Goal: Transaction & Acquisition: Download file/media

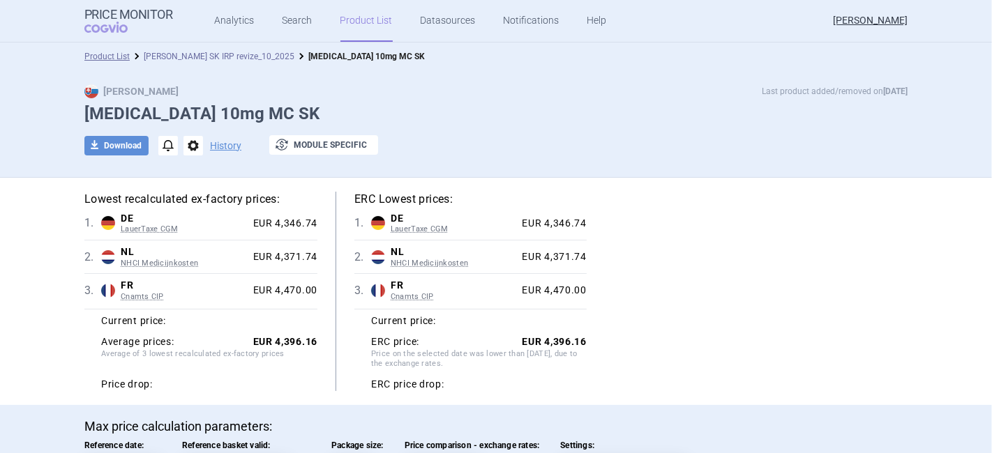
click at [183, 54] on link "[PERSON_NAME] SK IRP revize_10_2025" at bounding box center [219, 57] width 151 height 10
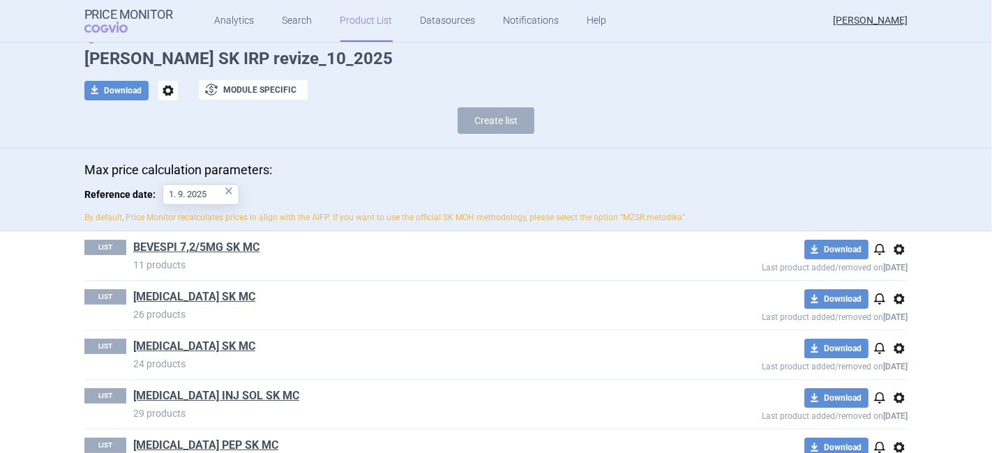
scroll to position [77, 0]
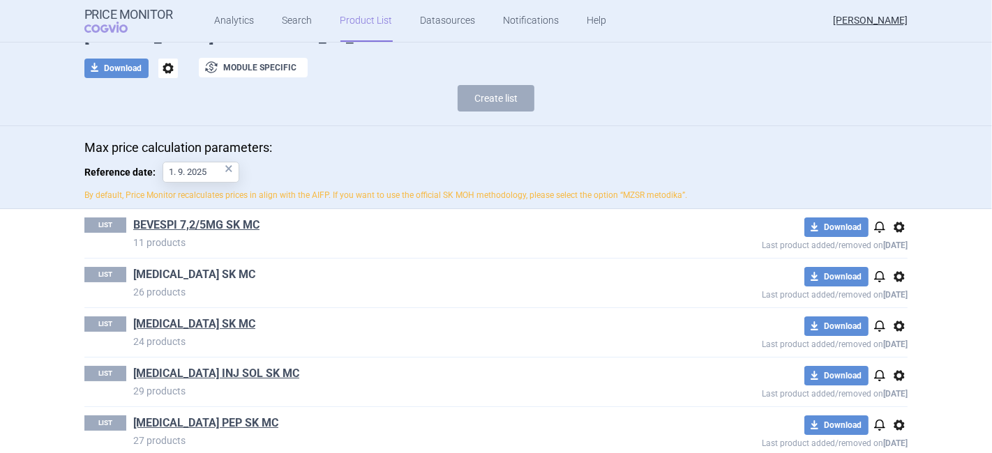
click at [172, 271] on link "[MEDICAL_DATA] SK MC" at bounding box center [194, 274] width 122 height 15
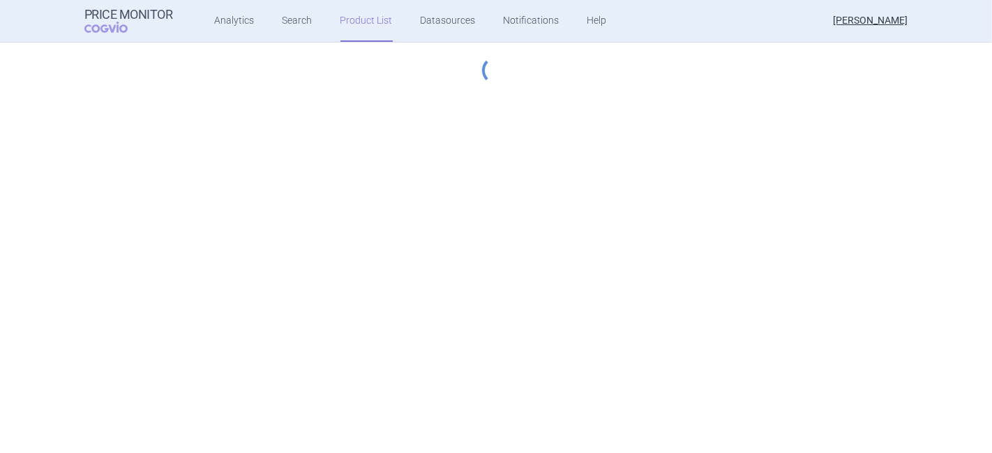
select select "[DATE]"
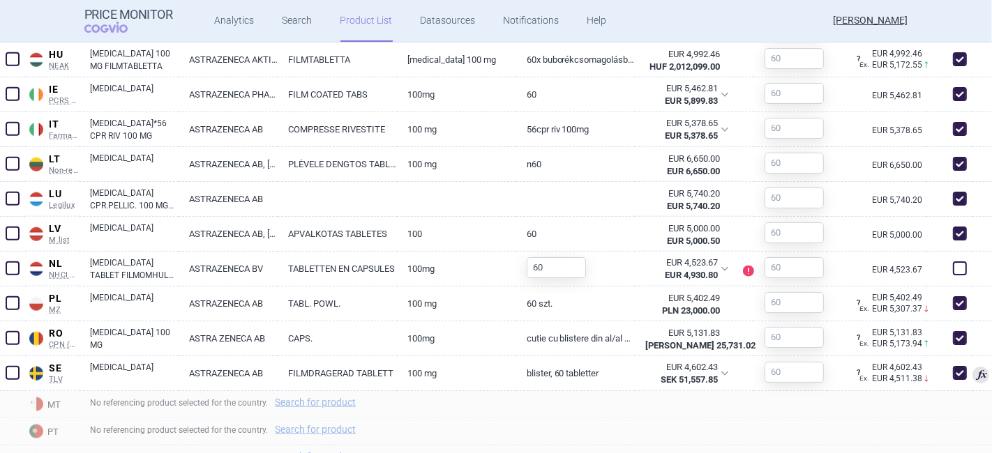
scroll to position [1162, 0]
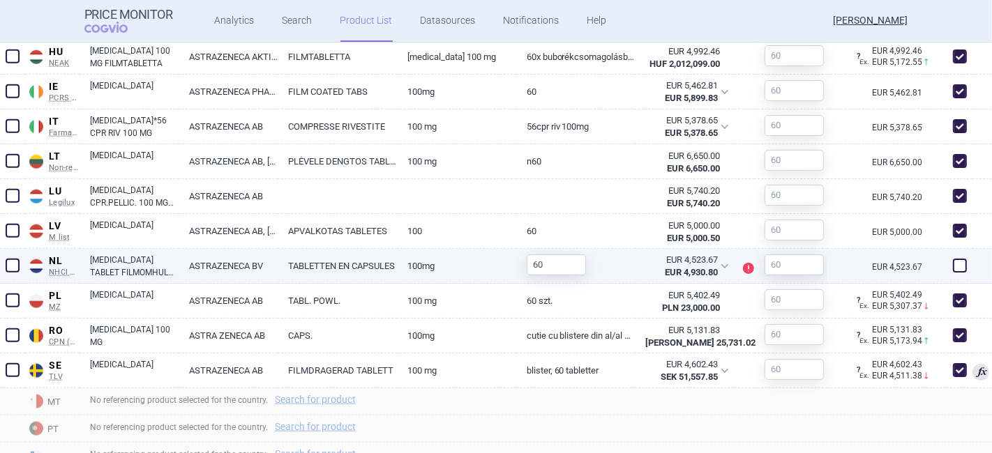
click at [953, 263] on span at bounding box center [960, 266] width 14 height 14
checkbox input "true"
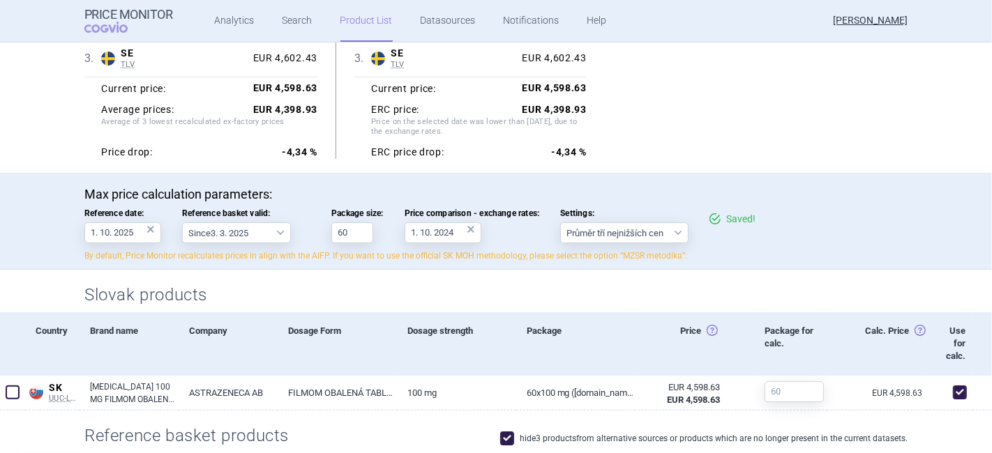
scroll to position [0, 0]
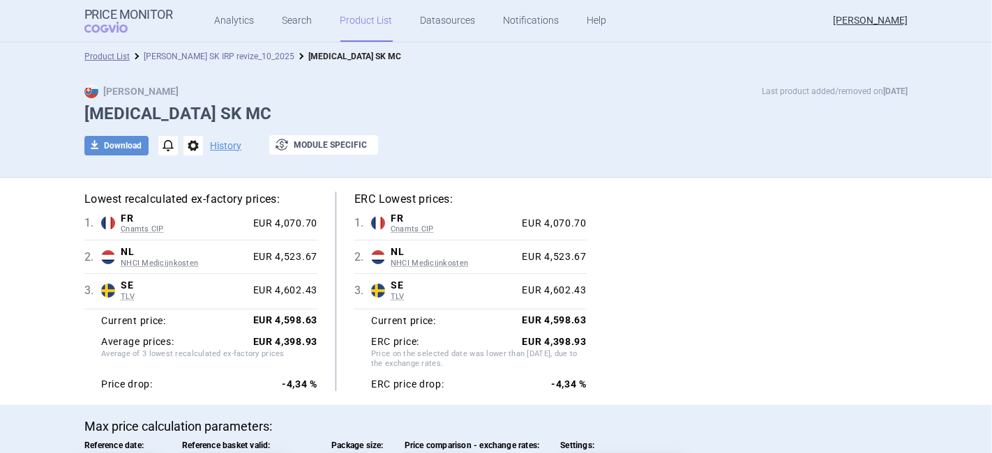
click at [187, 55] on link "[PERSON_NAME] SK IRP revize_10_2025" at bounding box center [219, 57] width 151 height 10
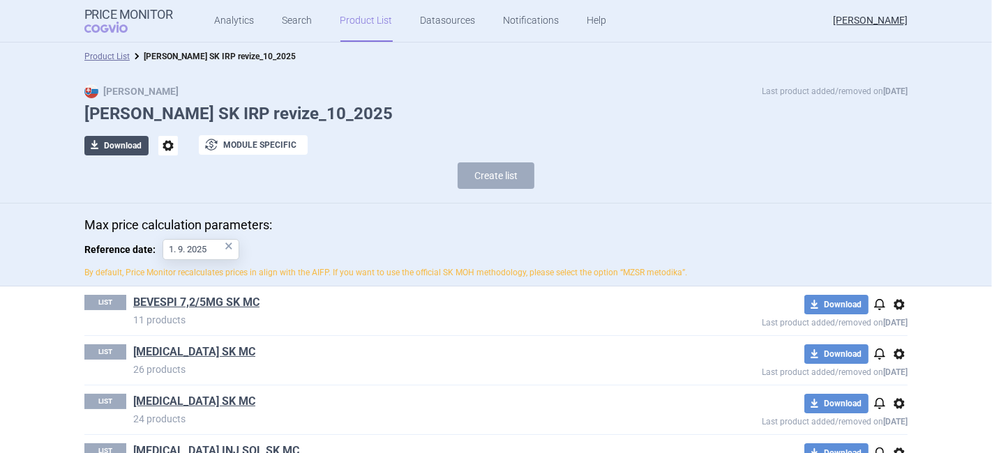
click at [119, 142] on button "download Download" at bounding box center [116, 146] width 64 height 20
select select "EUR"
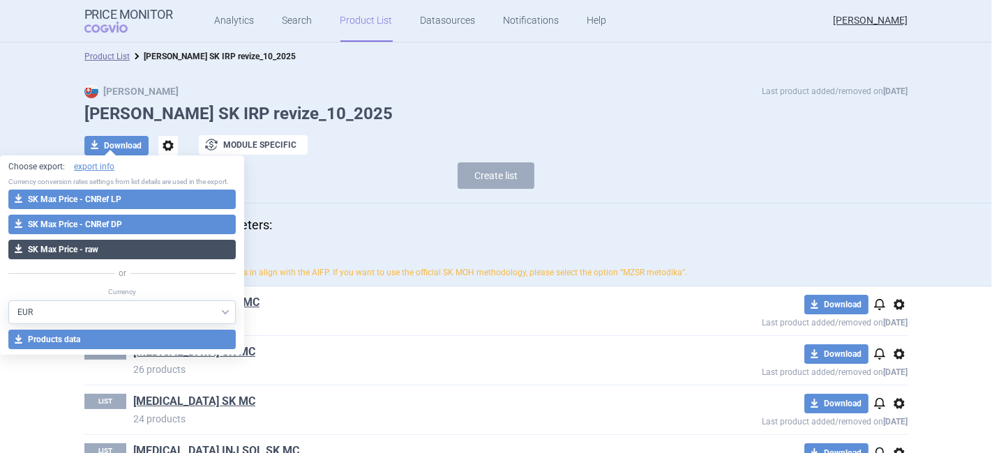
click at [86, 253] on button "download SK Max Price - raw" at bounding box center [121, 250] width 227 height 20
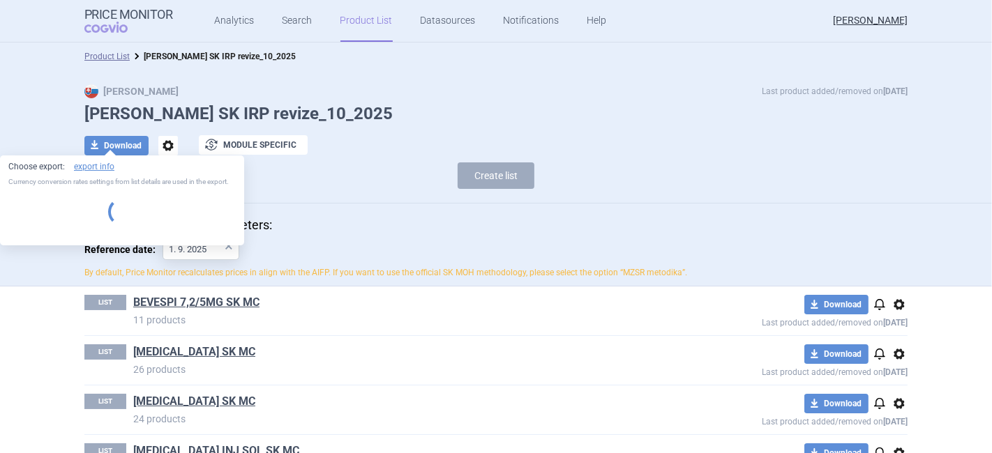
select select "EUR"
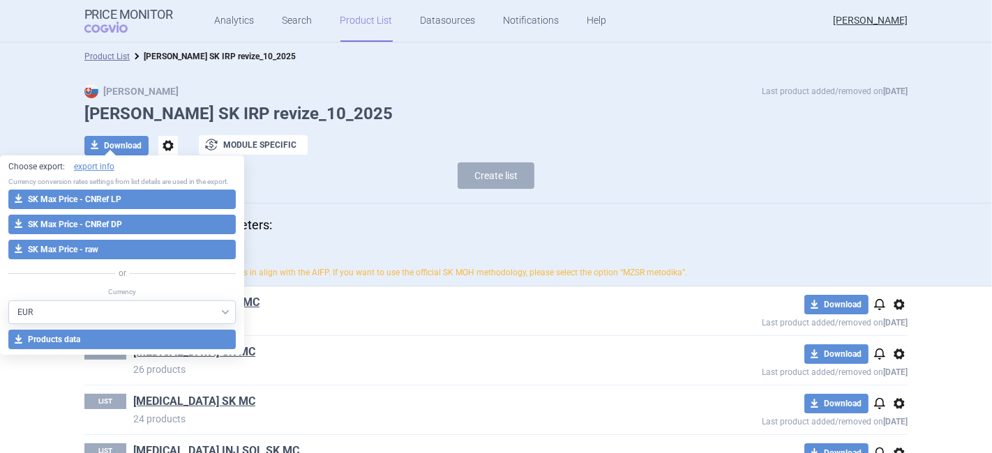
click at [420, 140] on div "download Download options exchange Module specific" at bounding box center [495, 145] width 823 height 20
